Goal: Task Accomplishment & Management: Complete application form

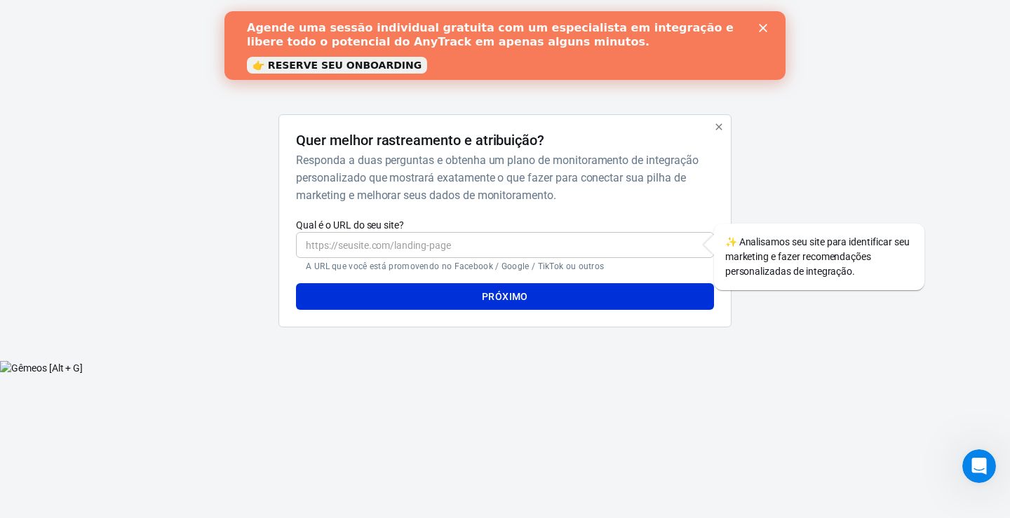
click at [330, 70] on font "👉 RESERVE SEU ONBOARDING" at bounding box center [336, 65] width 169 height 11
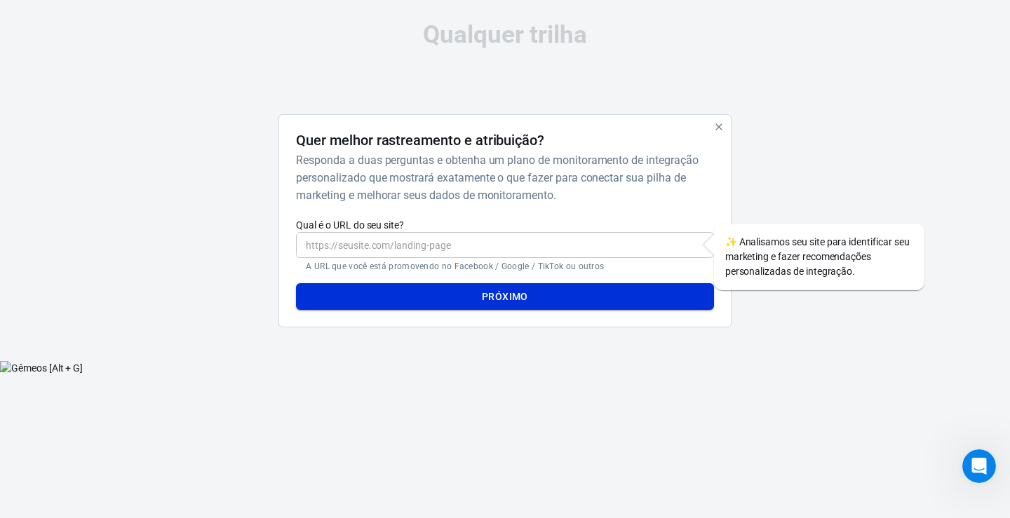
click at [600, 297] on button "Próximo" at bounding box center [504, 296] width 417 height 27
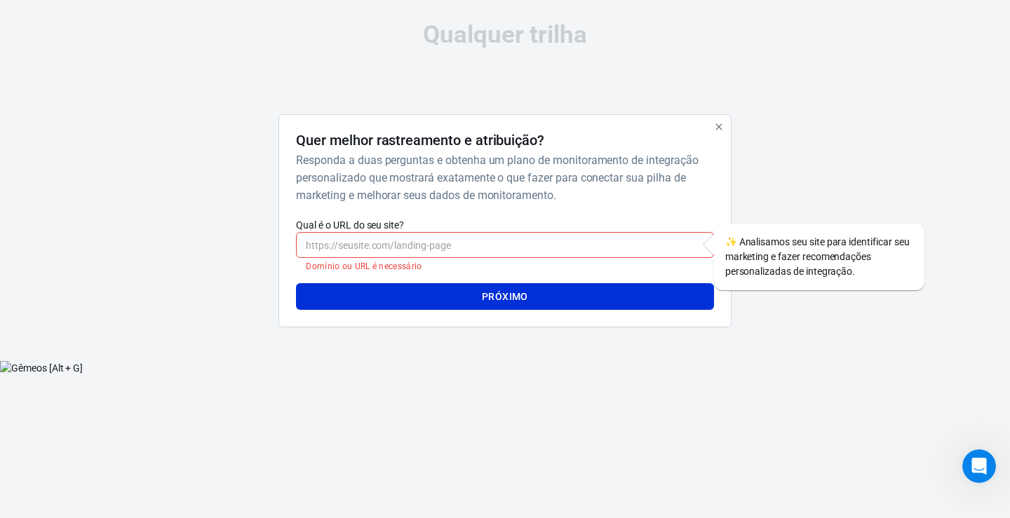
click at [227, 219] on div at bounding box center [210, 226] width 113 height 224
click at [487, 62] on div "Qualquer trilha Quer melhor rastreamento e atribuição? Responda a duas pergunta…" at bounding box center [504, 180] width 701 height 361
click at [387, 247] on input "Qual é o URL do seu site?" at bounding box center [504, 245] width 417 height 26
click at [168, 158] on div at bounding box center [210, 226] width 113 height 224
click at [476, 245] on input "Qual é o URL do seu site?" at bounding box center [504, 245] width 417 height 26
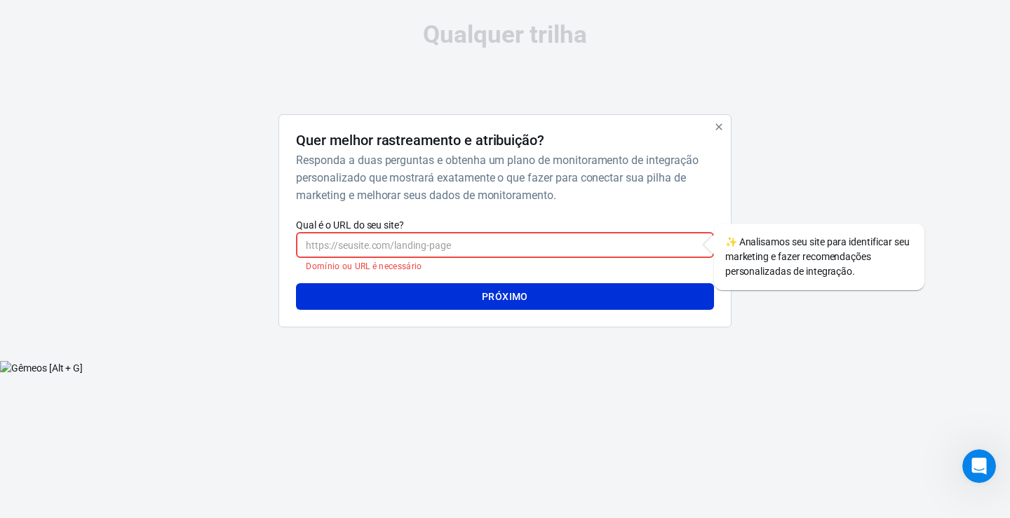
paste input "[URL][DOMAIN_NAME]"
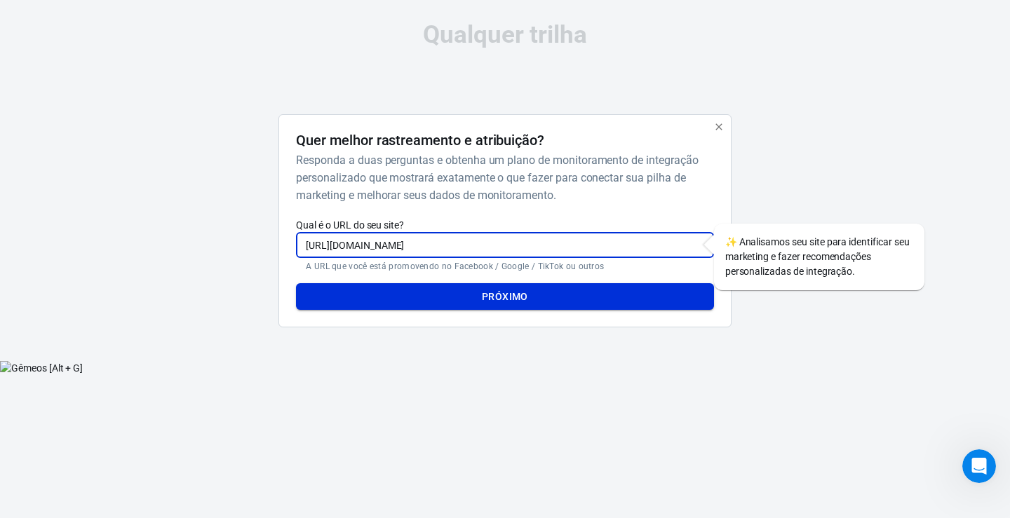
type input "[URL][DOMAIN_NAME]"
click at [515, 304] on font "Próximo" at bounding box center [505, 297] width 46 height 18
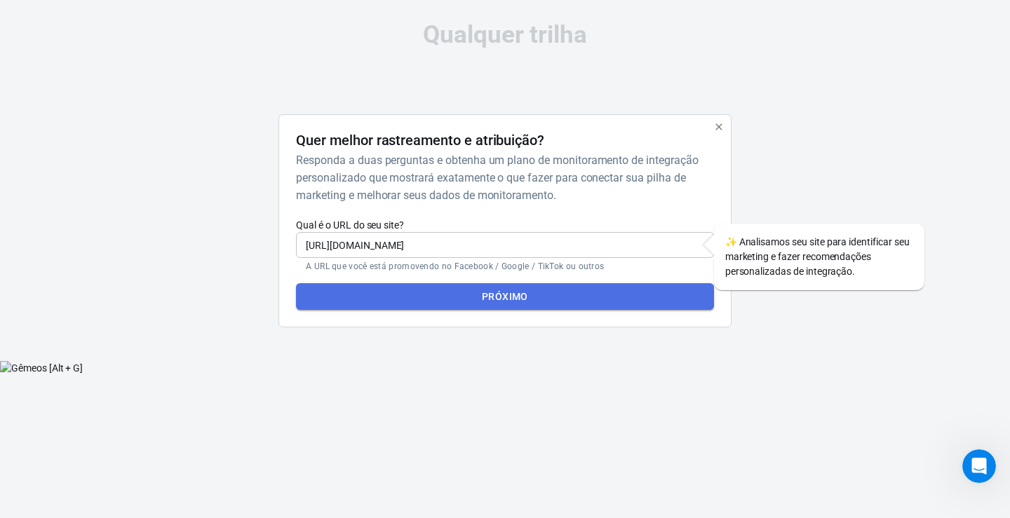
click at [508, 305] on button "Próximo" at bounding box center [504, 296] width 417 height 27
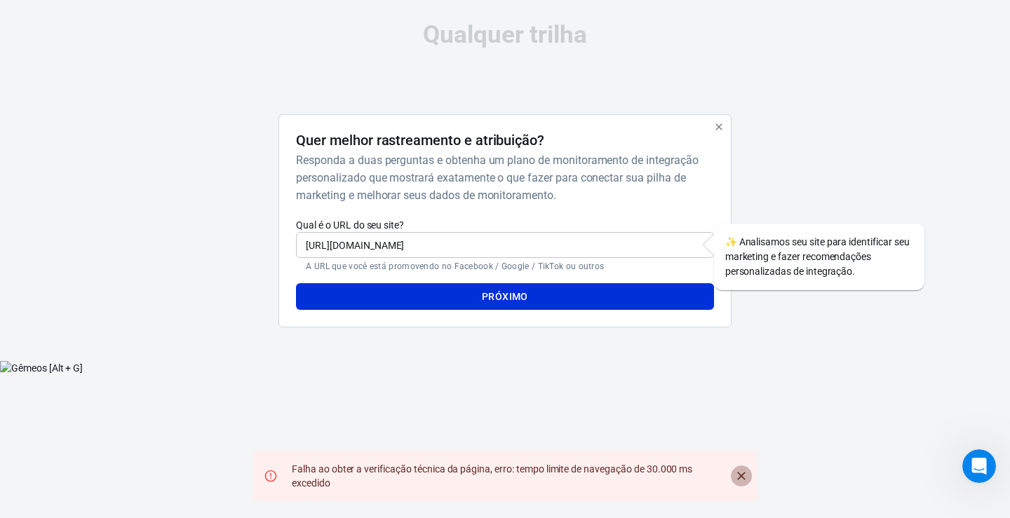
click at [740, 475] on icon "Fechar" at bounding box center [741, 476] width 14 height 14
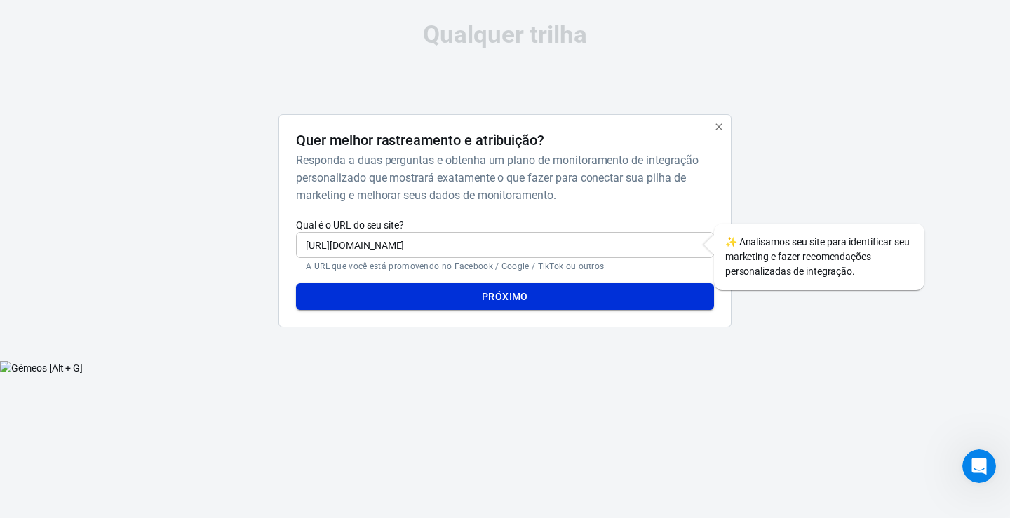
click at [492, 289] on font "Próximo" at bounding box center [505, 297] width 46 height 18
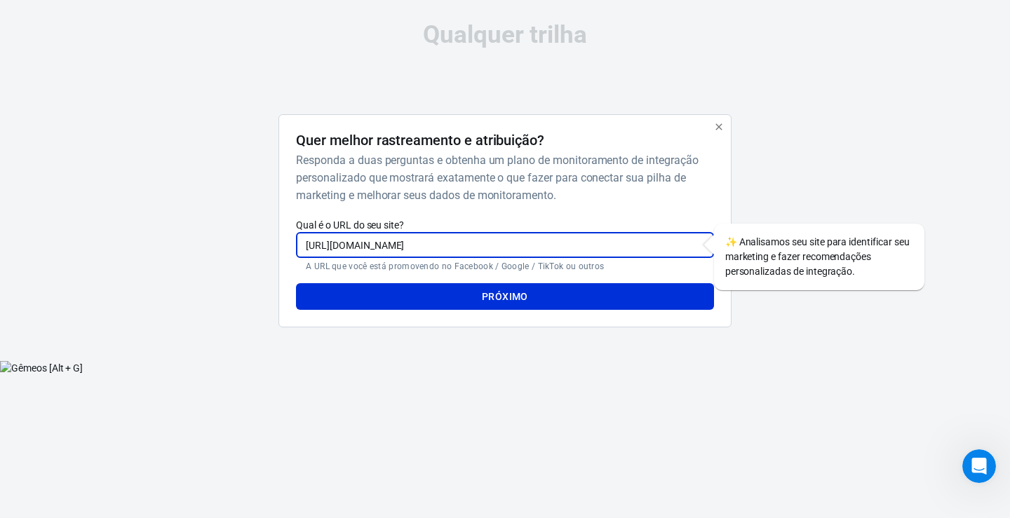
click at [598, 250] on input "[URL][DOMAIN_NAME]" at bounding box center [504, 245] width 417 height 26
click at [598, 249] on input "[URL][DOMAIN_NAME]" at bounding box center [504, 245] width 417 height 26
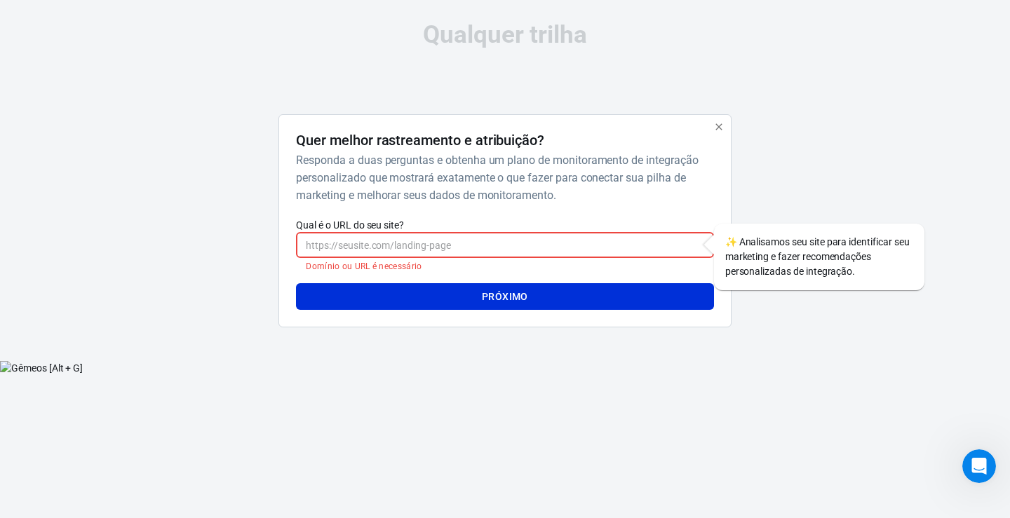
paste input "[URL][DOMAIN_NAME]"
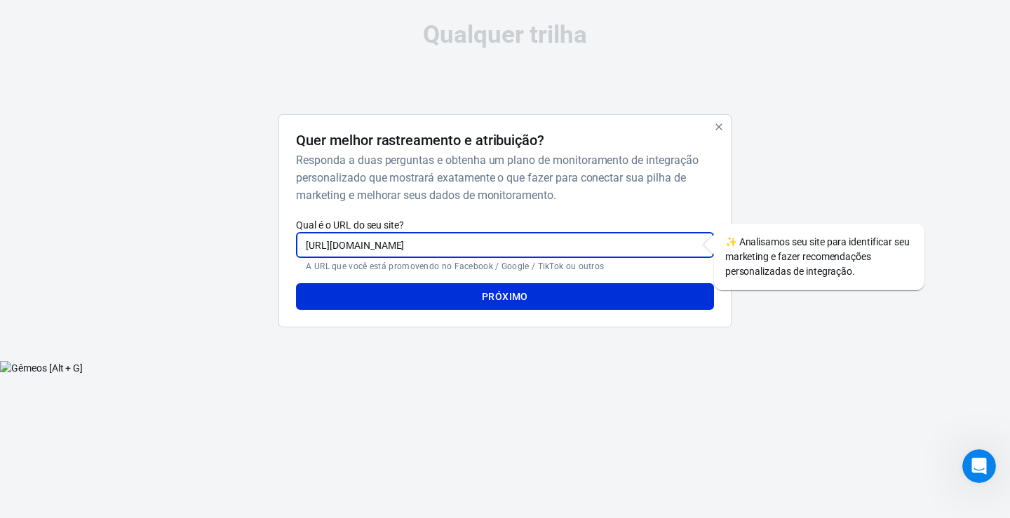
type input "[URL][DOMAIN_NAME]"
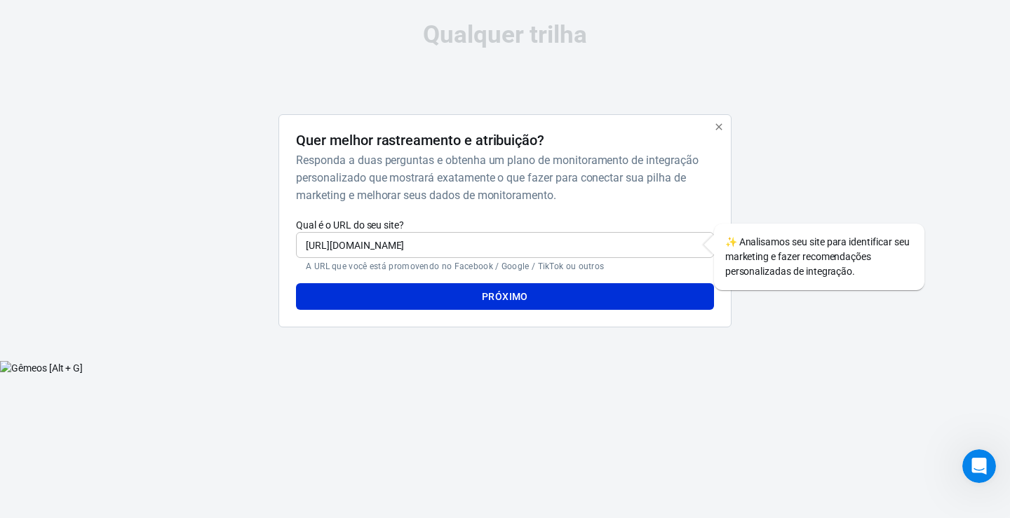
click at [528, 310] on div "Quer melhor rastreamento e atribuição? Responda a duas perguntas e obtenha um p…" at bounding box center [504, 220] width 452 height 213
click at [527, 299] on font "Próximo" at bounding box center [505, 296] width 46 height 11
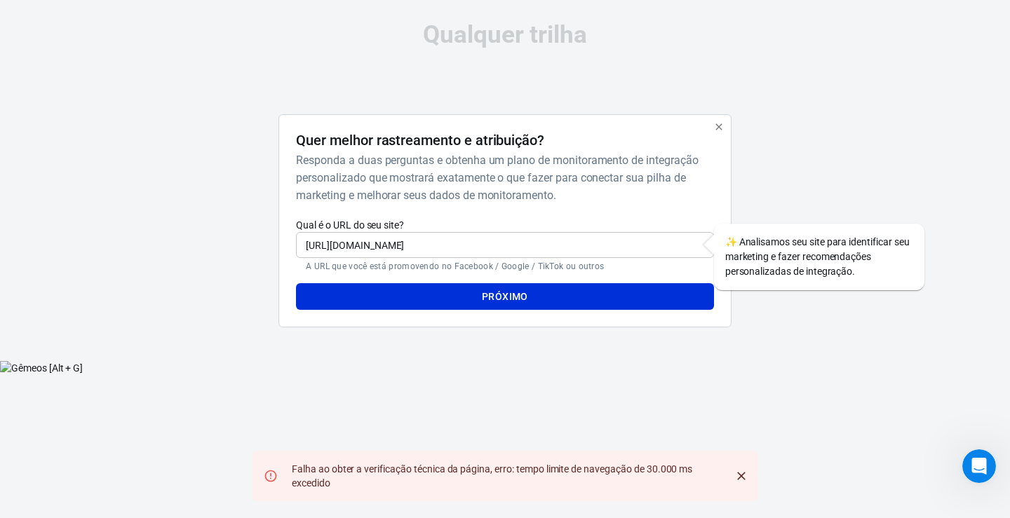
click at [556, 252] on input "[URL][DOMAIN_NAME]" at bounding box center [504, 245] width 417 height 26
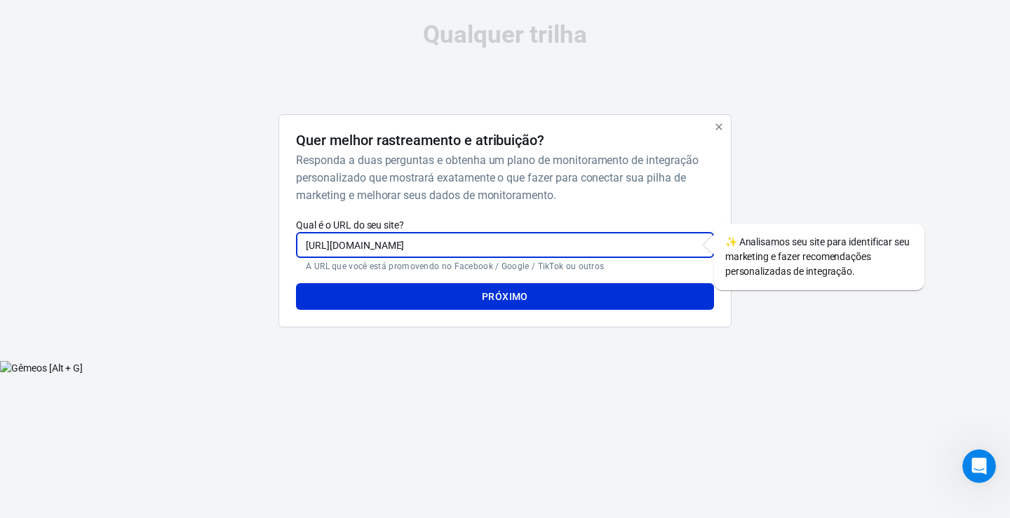
click at [553, 250] on input "[URL][DOMAIN_NAME]" at bounding box center [504, 245] width 417 height 26
click at [550, 245] on input "[URL][DOMAIN_NAME]" at bounding box center [504, 245] width 417 height 26
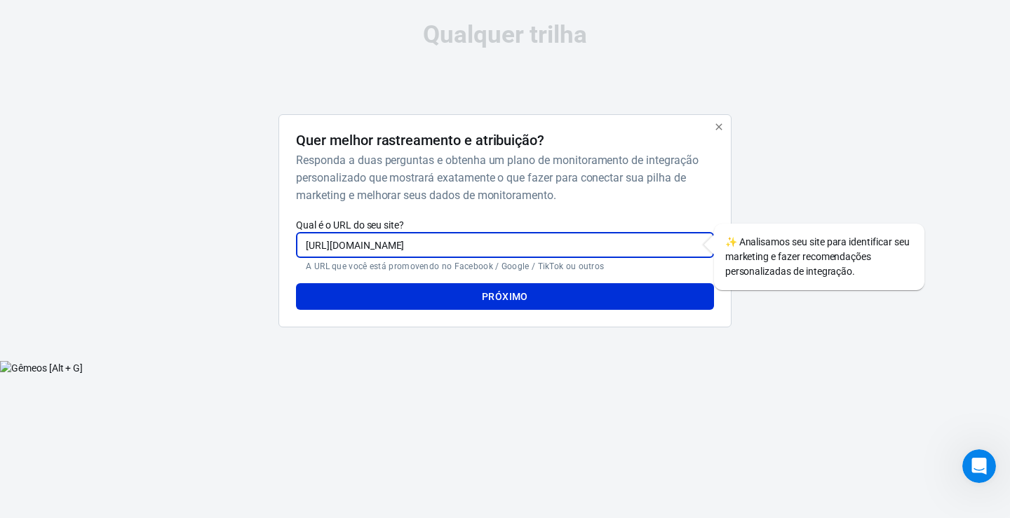
click at [464, 242] on input "[URL][DOMAIN_NAME]" at bounding box center [504, 245] width 417 height 26
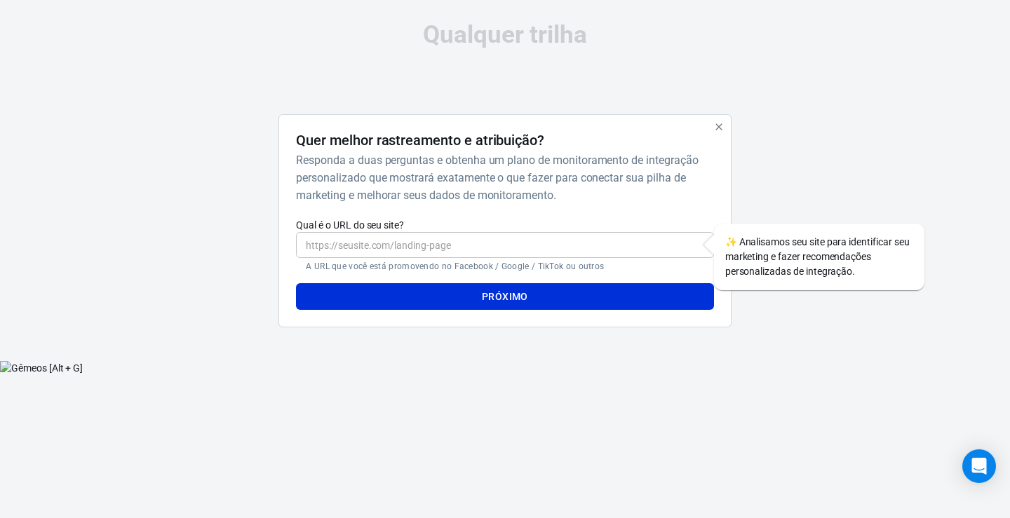
click at [384, 248] on input "Qual é o URL do seu site?" at bounding box center [504, 245] width 417 height 26
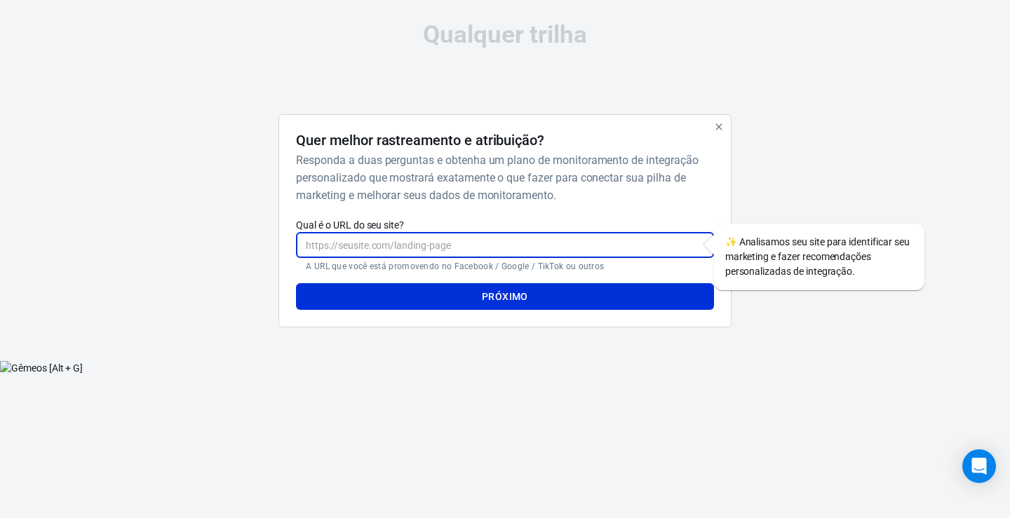
paste input "[URL][DOMAIN_NAME]"
type input "[URL][DOMAIN_NAME]"
click at [528, 289] on button "Próximo" at bounding box center [504, 296] width 417 height 27
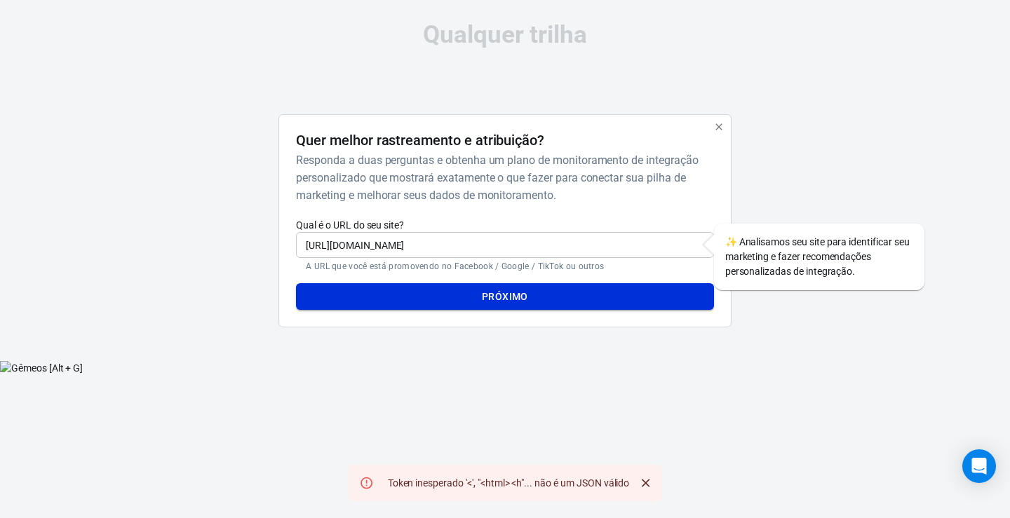
click at [492, 295] on font "Próximo" at bounding box center [505, 296] width 46 height 11
click at [652, 480] on icon "Fechar" at bounding box center [645, 483] width 14 height 14
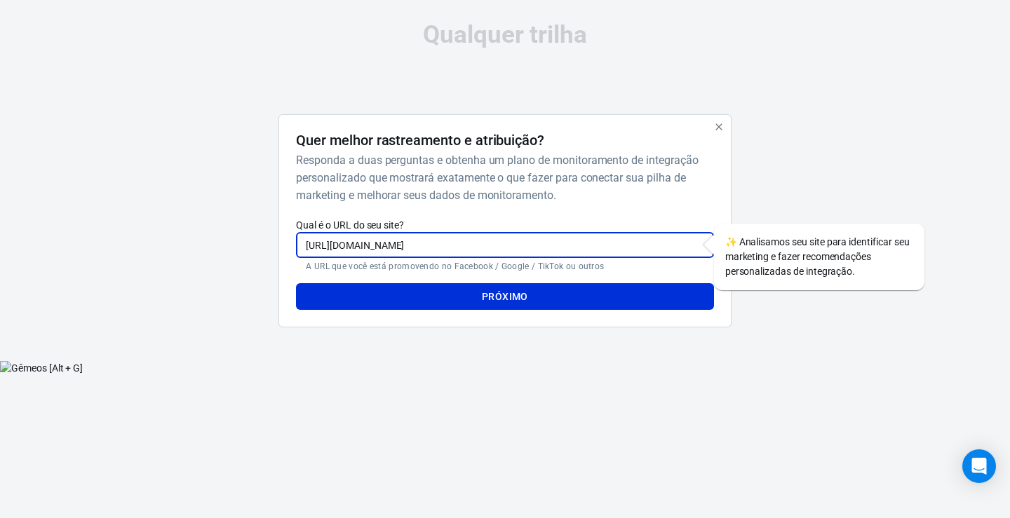
click at [593, 243] on input "https://web.facebook.com/profile.php?id=100094695003187" at bounding box center [504, 245] width 417 height 26
click at [595, 244] on input "https://web.facebook.com/profile.php?id=100094695003187" at bounding box center [504, 245] width 417 height 26
click at [592, 242] on input "https://web.facebook.com/profile.php?id=100094695003187" at bounding box center [504, 245] width 417 height 26
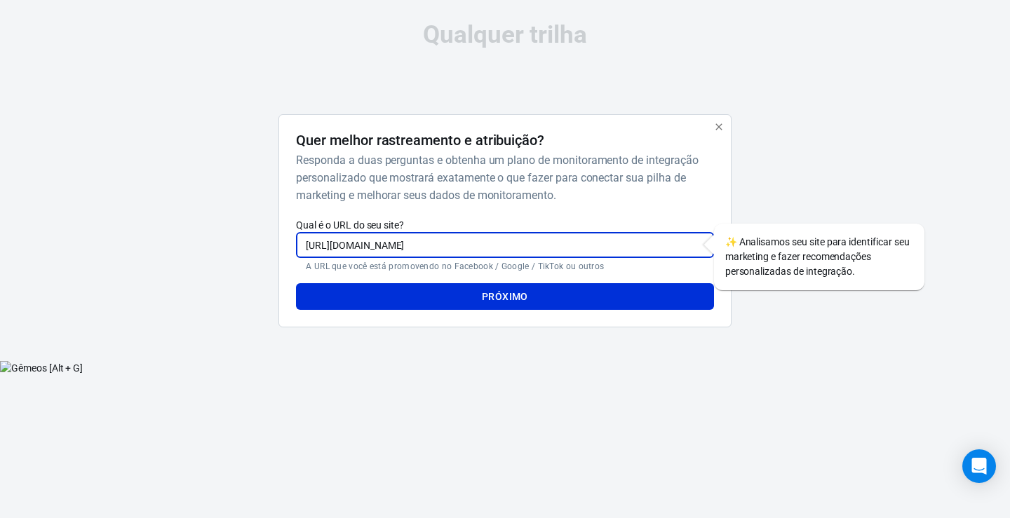
click at [592, 242] on input "https://web.facebook.com/profile.php?id=100094695003187" at bounding box center [504, 245] width 417 height 26
